Goal: Information Seeking & Learning: Learn about a topic

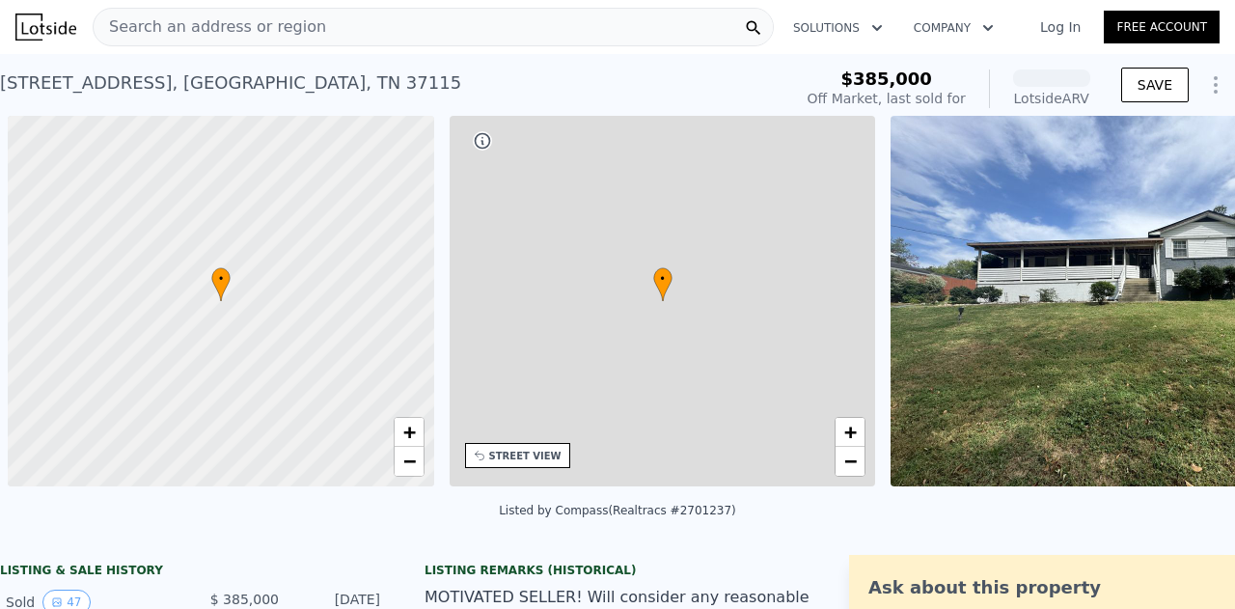
scroll to position [0, 8]
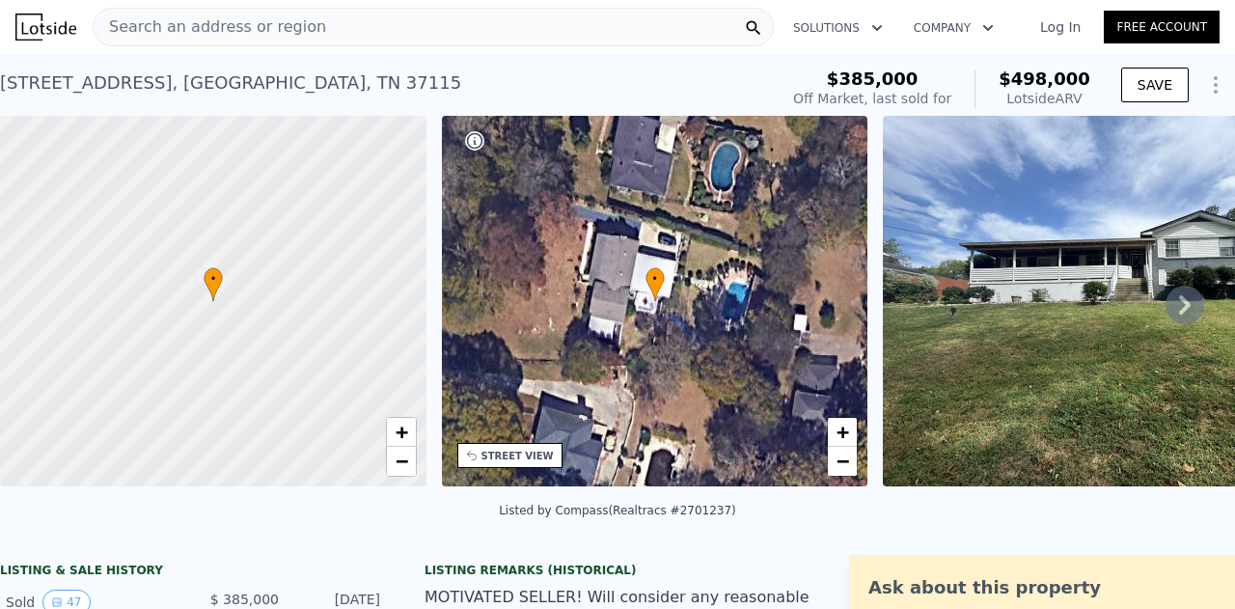
click at [1179, 308] on icon at bounding box center [1185, 304] width 12 height 19
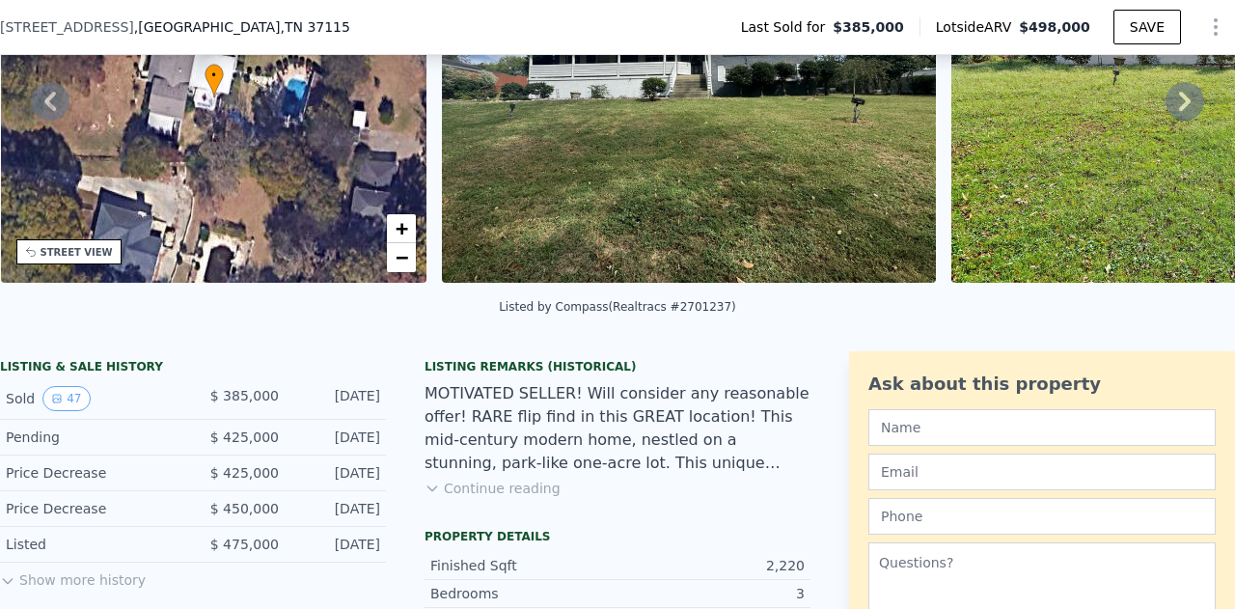
scroll to position [193, 0]
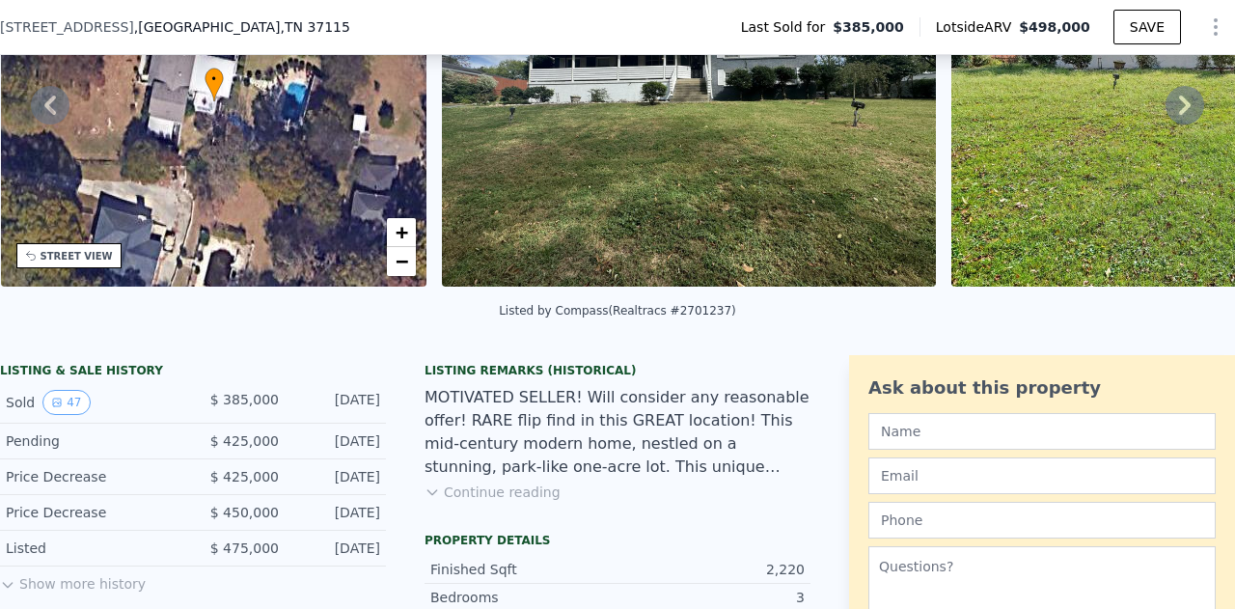
click at [435, 502] on button "Continue reading" at bounding box center [492, 491] width 136 height 19
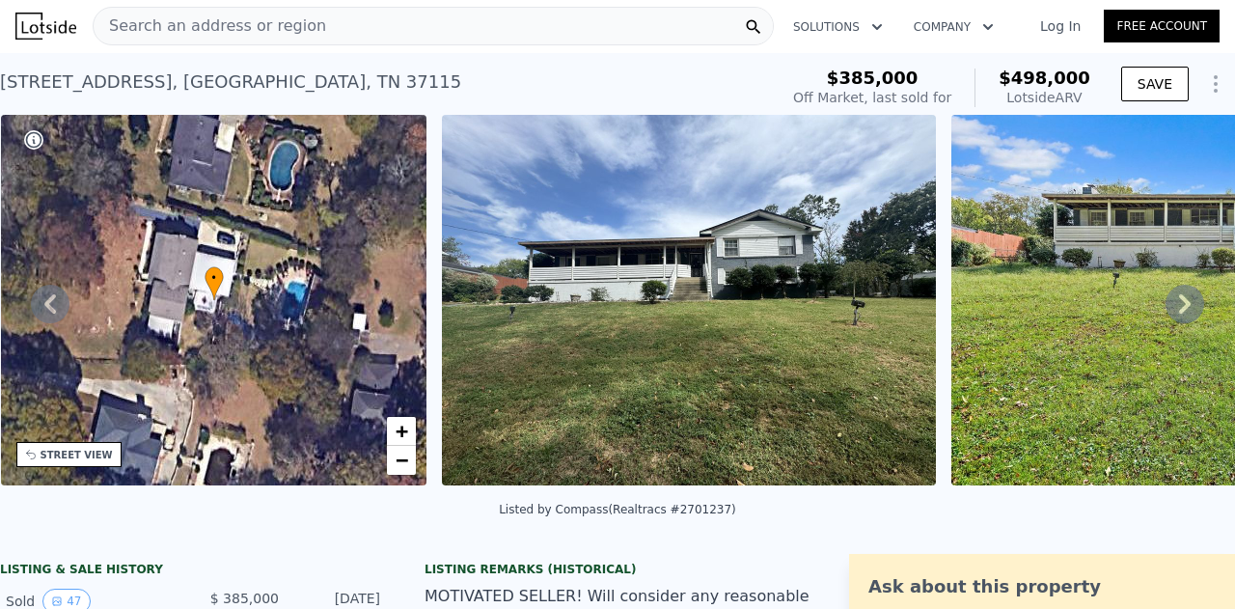
scroll to position [2, 0]
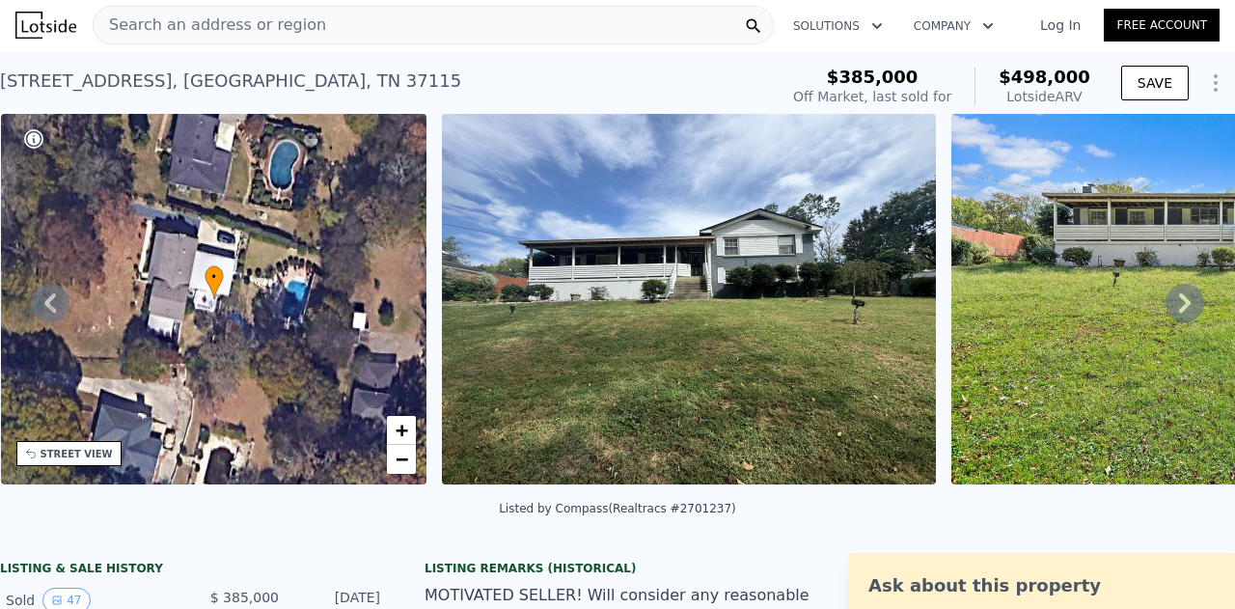
click at [1179, 306] on icon at bounding box center [1185, 302] width 12 height 19
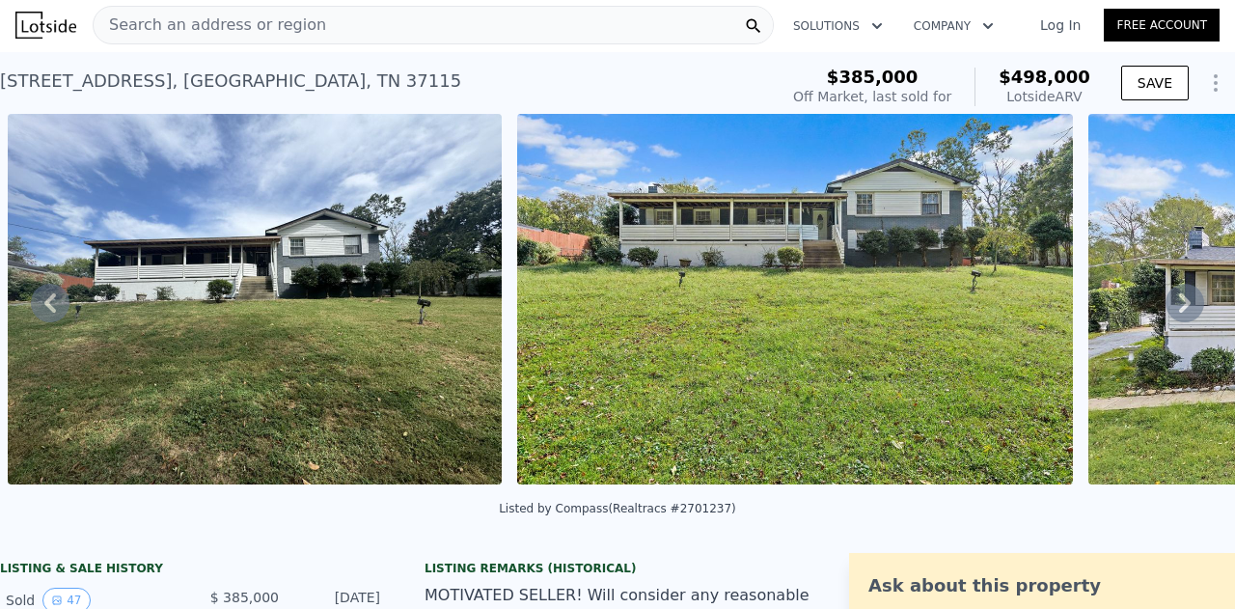
click at [1179, 306] on icon at bounding box center [1185, 302] width 12 height 19
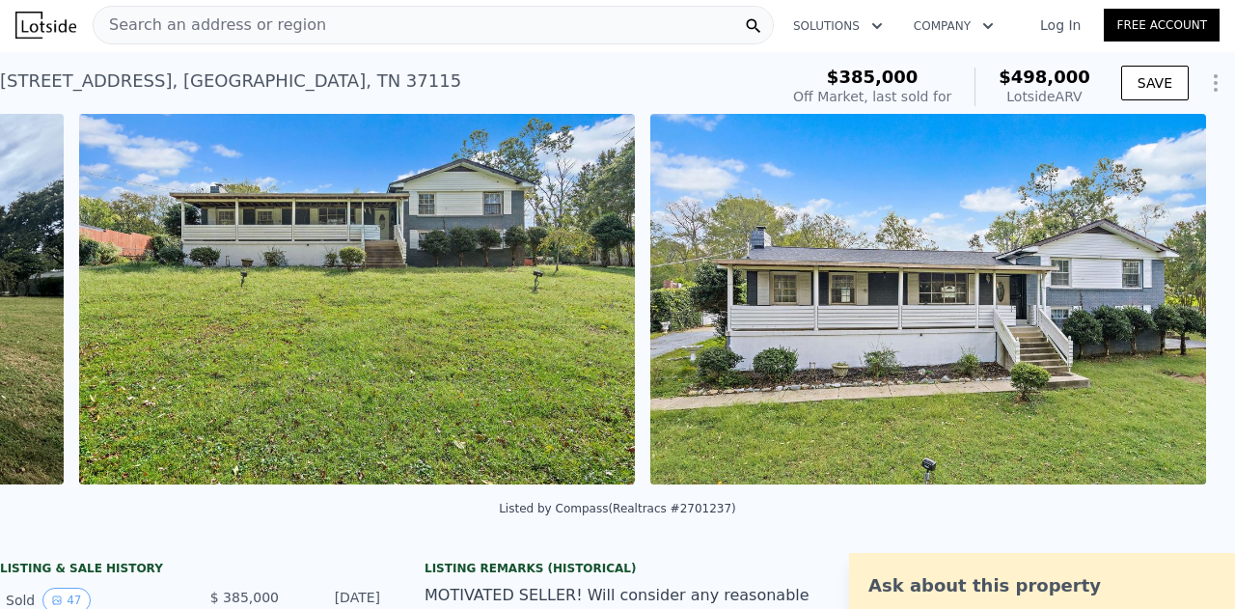
scroll to position [0, 1392]
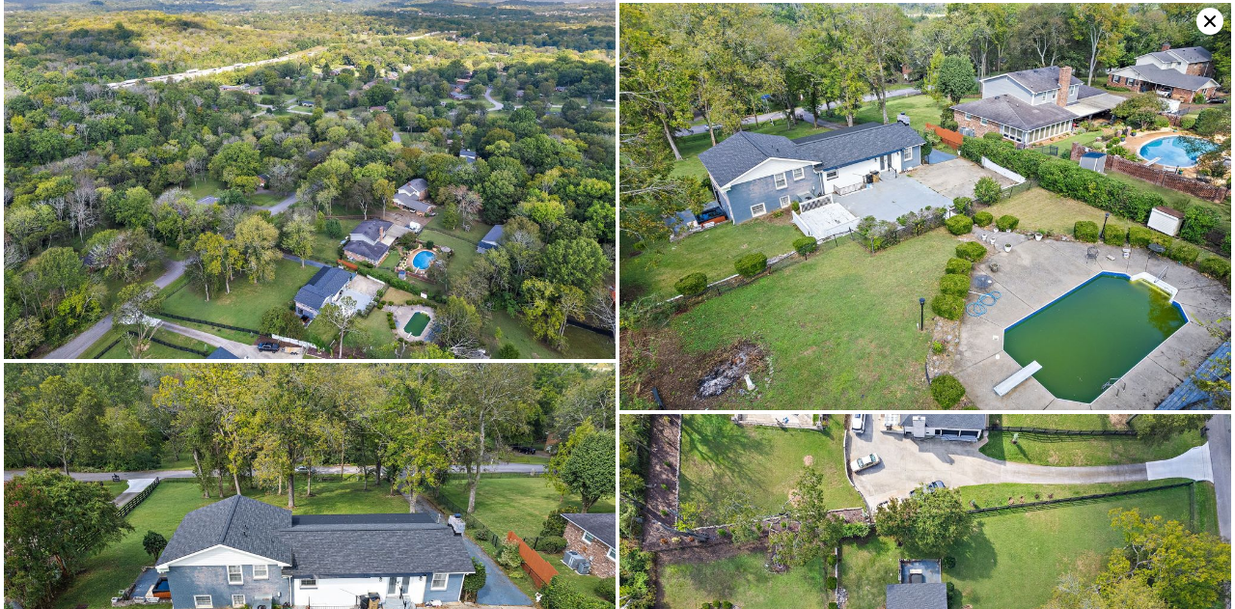
scroll to position [8287, 0]
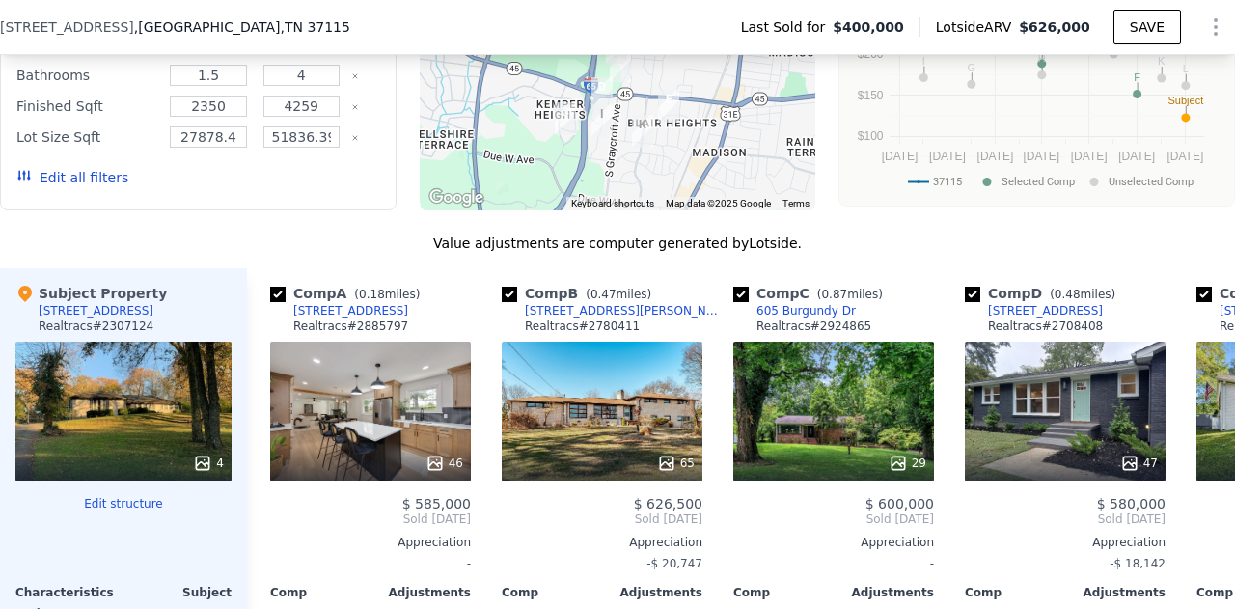
scroll to position [1931, 0]
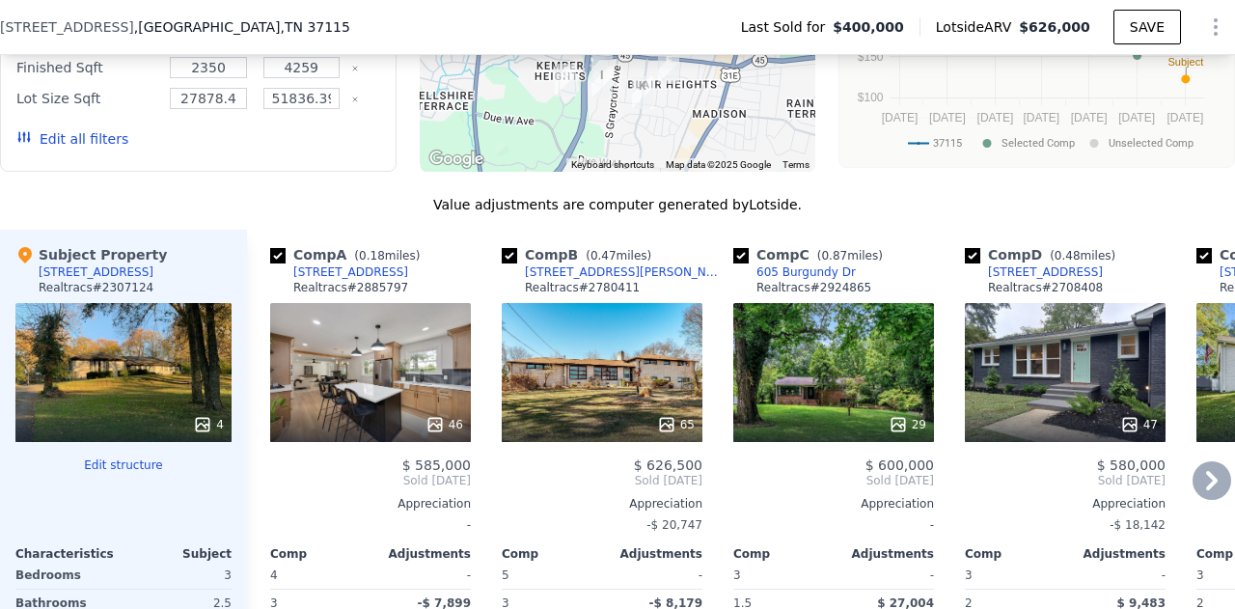
click at [337, 393] on div "46" at bounding box center [370, 372] width 201 height 139
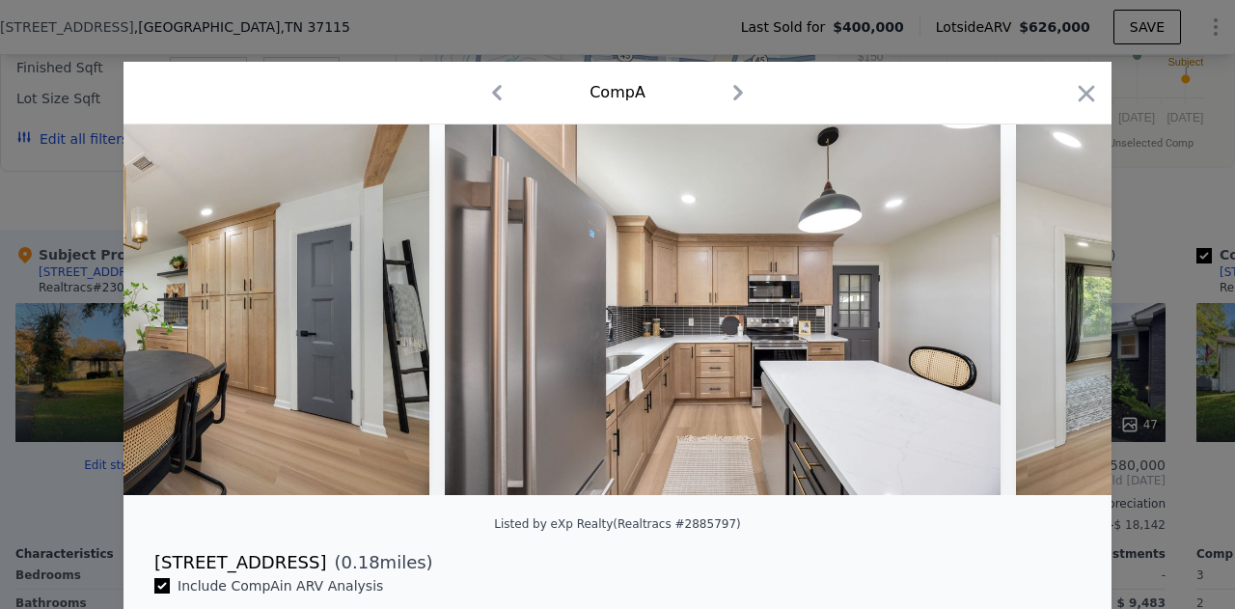
scroll to position [0, 8332]
